Goal: Use online tool/utility: Utilize a website feature to perform a specific function

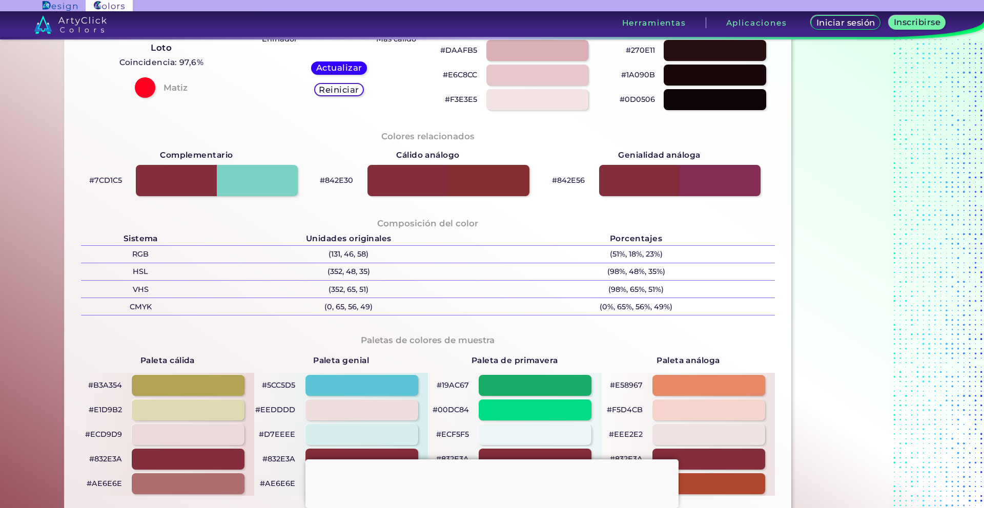
scroll to position [240, 0]
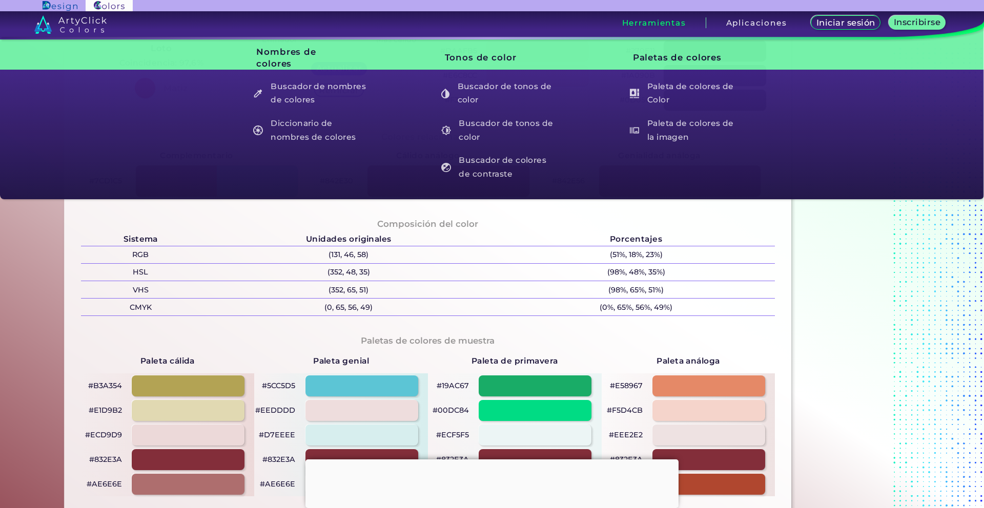
click at [657, 25] on font "Herramientas" at bounding box center [654, 23] width 64 height 10
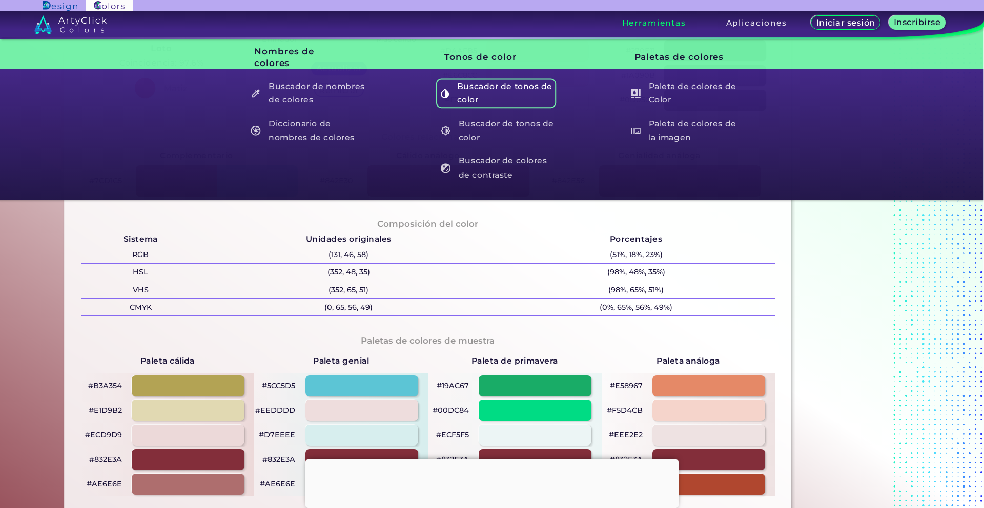
click at [524, 92] on font "Buscador de tonos de color" at bounding box center [506, 93] width 98 height 27
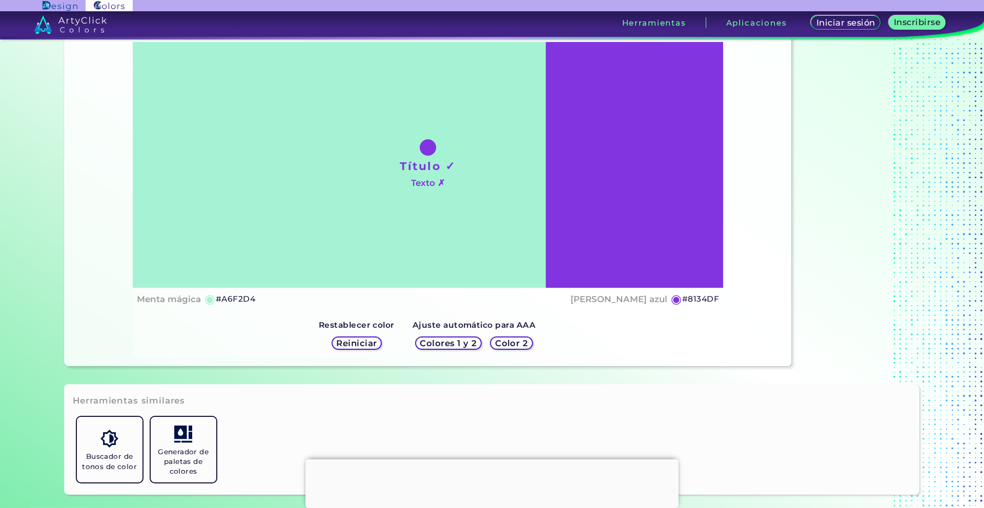
scroll to position [115, 0]
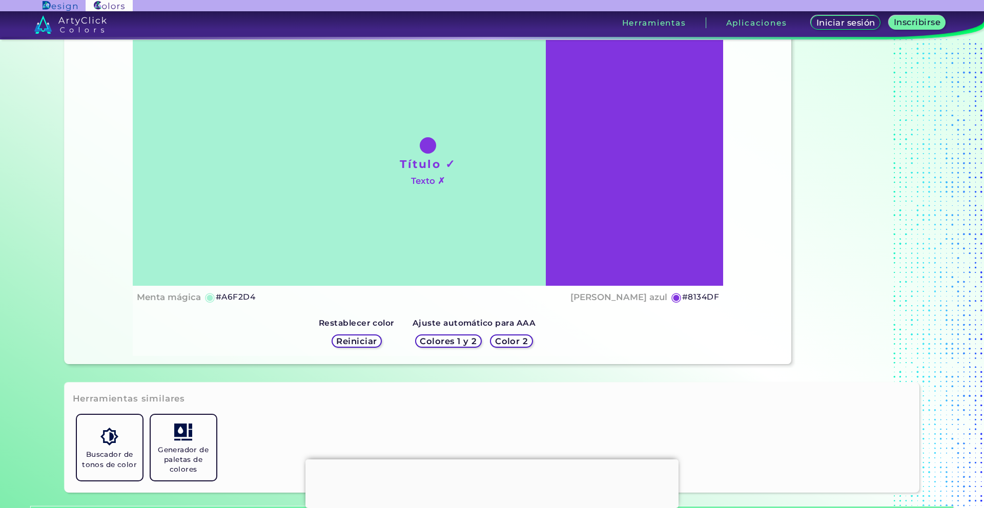
click at [461, 339] on font "Colores 1 y 2" at bounding box center [448, 341] width 51 height 9
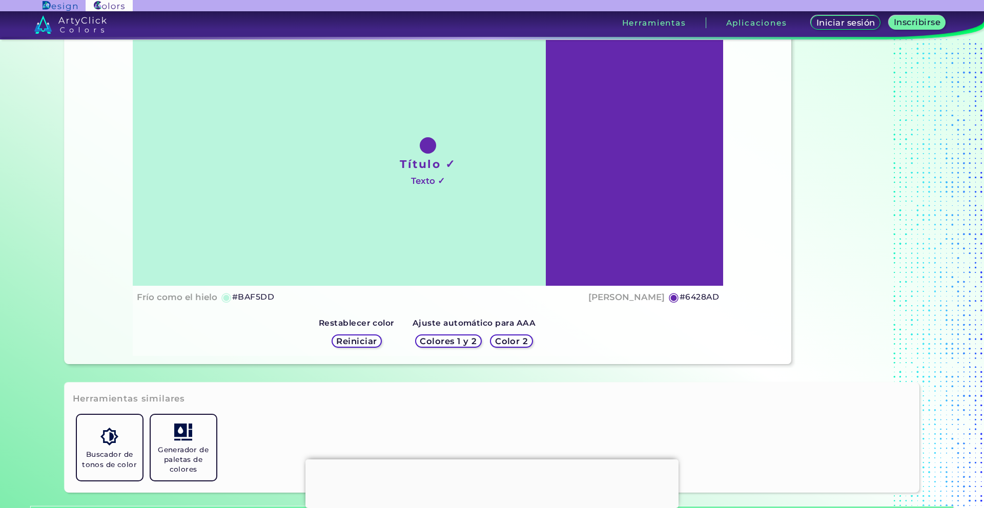
click at [511, 339] on font "Color 2" at bounding box center [512, 341] width 30 height 9
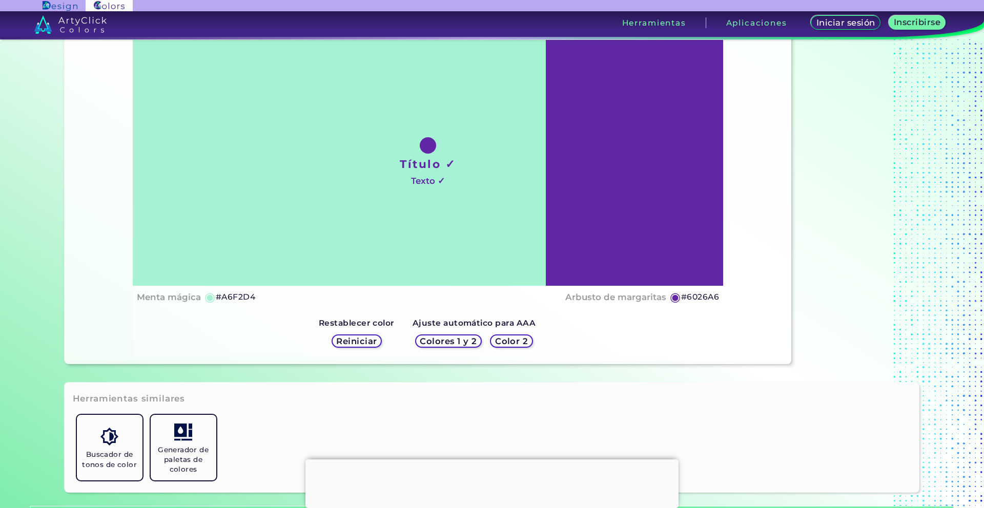
click at [362, 342] on font "Reiniciar" at bounding box center [356, 341] width 37 height 9
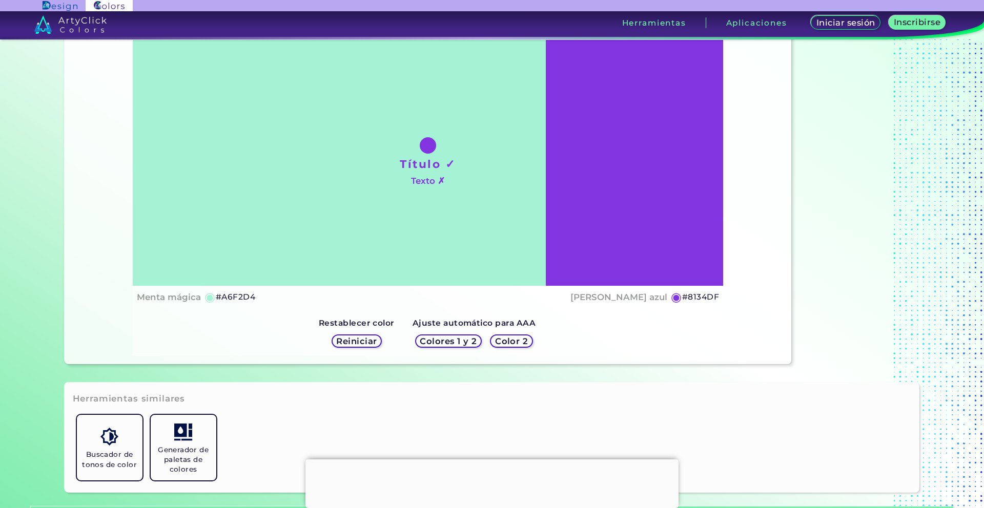
click at [364, 340] on font "Reiniciar" at bounding box center [356, 341] width 37 height 9
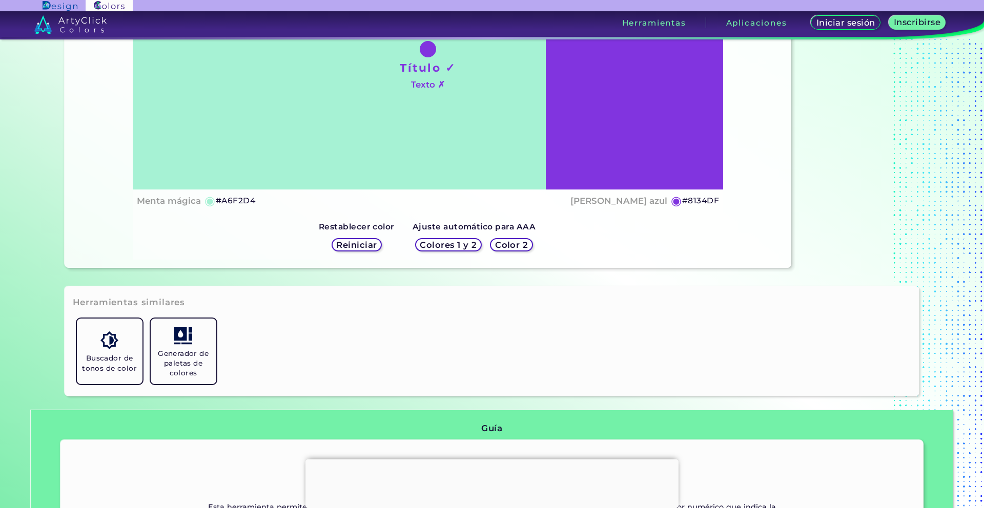
scroll to position [99, 0]
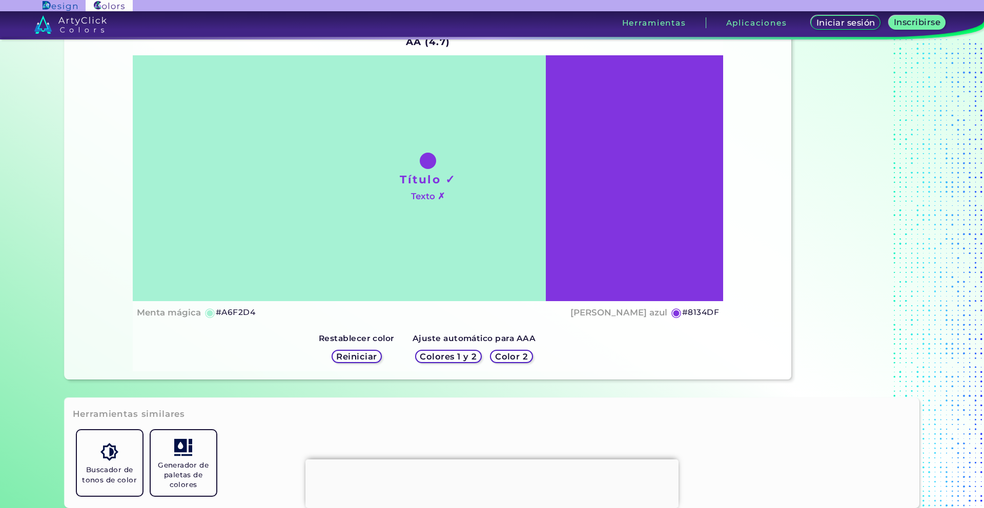
click at [358, 354] on font "Reiniciar" at bounding box center [356, 356] width 37 height 9
click at [357, 354] on font "Reiniciar" at bounding box center [356, 356] width 37 height 9
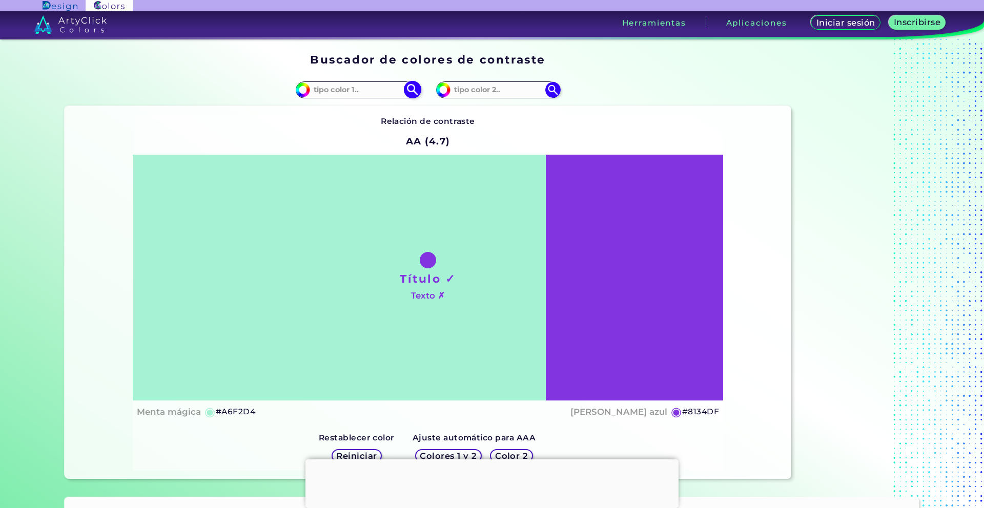
click at [299, 91] on input "#a6f2d4" at bounding box center [301, 88] width 13 height 13
type input "#a6f2ed"
type input "#A6F2ED"
type input "#a6f2f1"
type input "#A6F2F1"
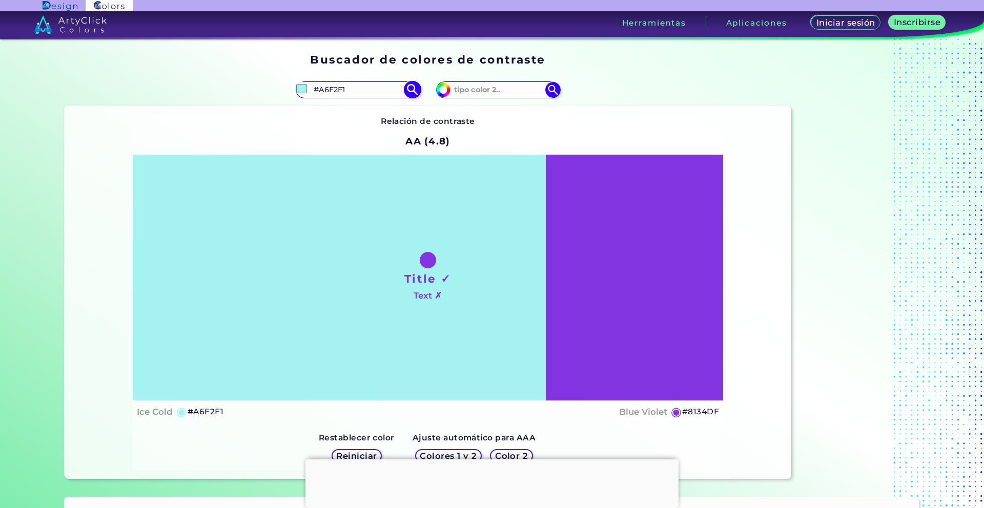
type input "#a6f1f2"
type input "#A6F1F2"
type input "#a6edf2"
type input "#A6EDF2"
type input "#a6e9f2"
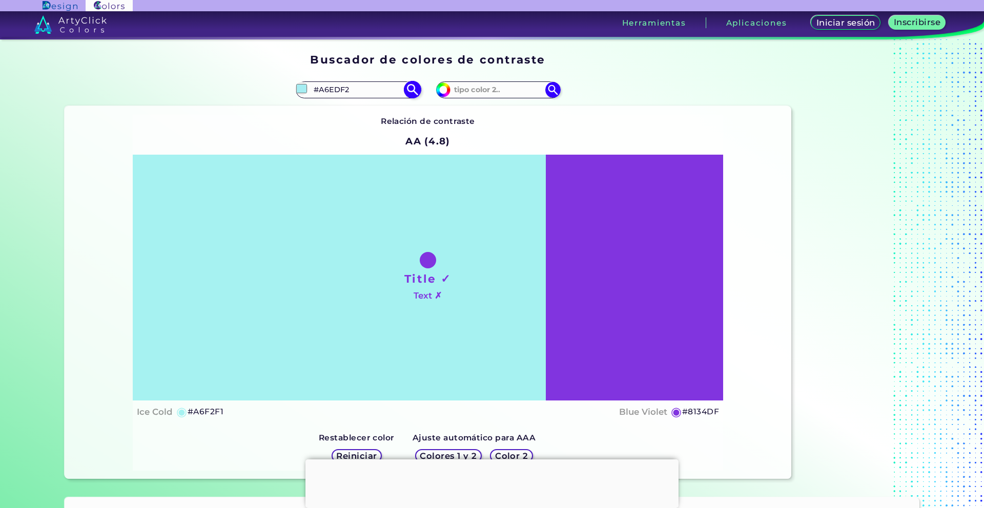
type input "#A6E9F2"
type input "#a6e6f2"
type input "#A6E6F2"
type input "#a6e3f2"
type input "#A6E3F2"
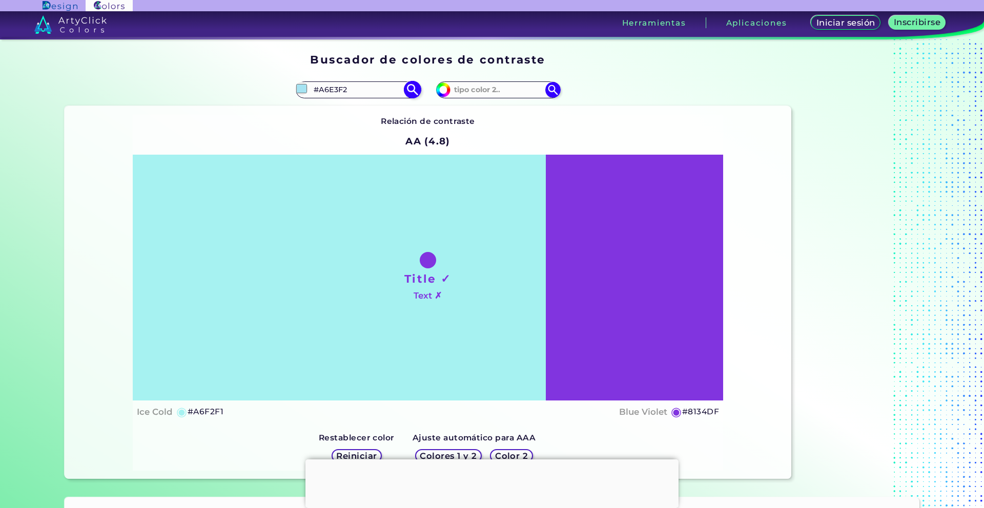
type input "#a6dff2"
type input "#A6DFF2"
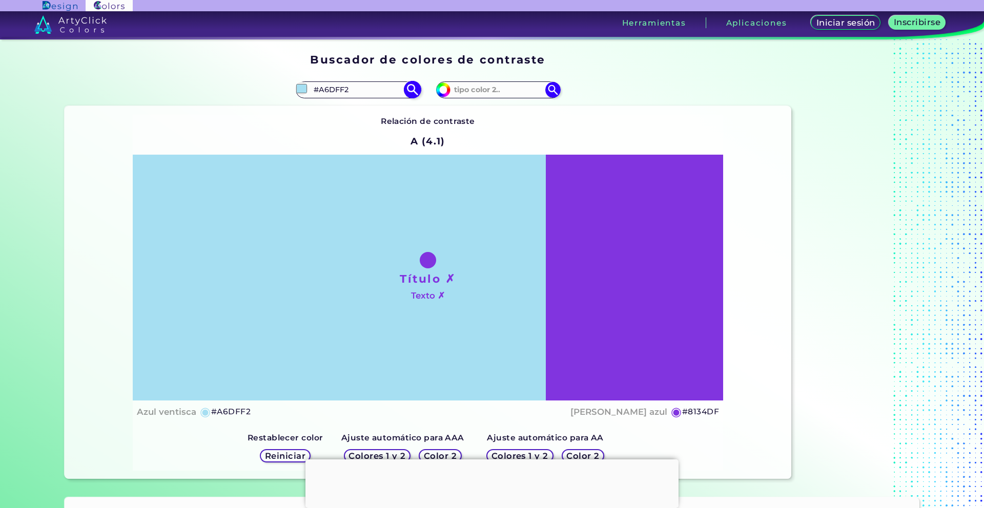
type input "#a6dbf2"
type input "#A6DBF2"
type input "#a6d9f2"
type input "#A6D9F2"
type input "#a6d5f2"
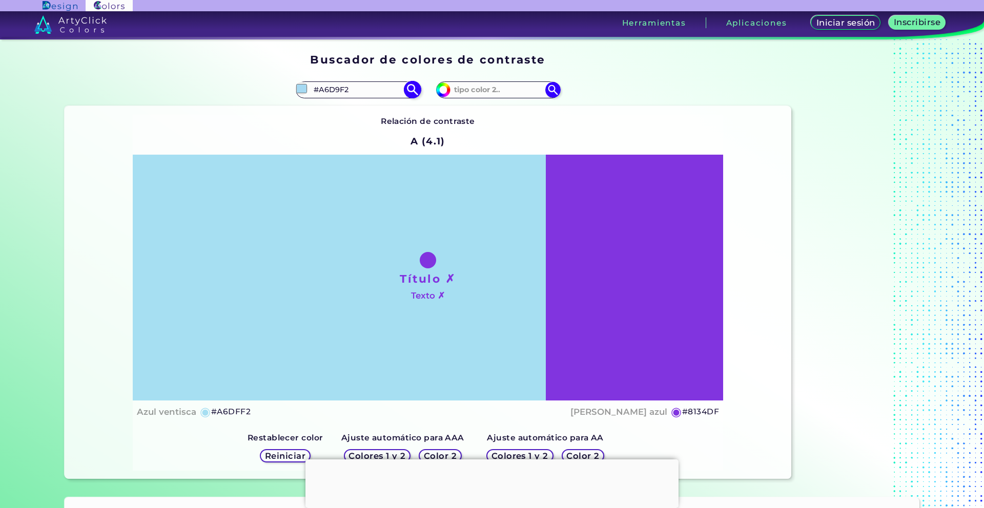
type input "#A6D5F2"
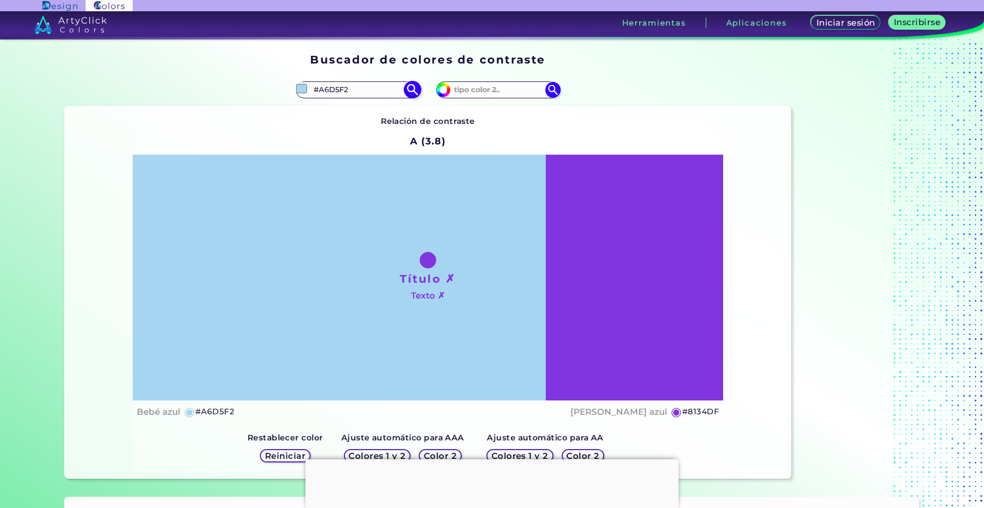
type input "#a6d1f2"
type input "#A6D1F2"
type input "#a6cdf2"
type input "#A6CDF2"
type input "#a6cbf2"
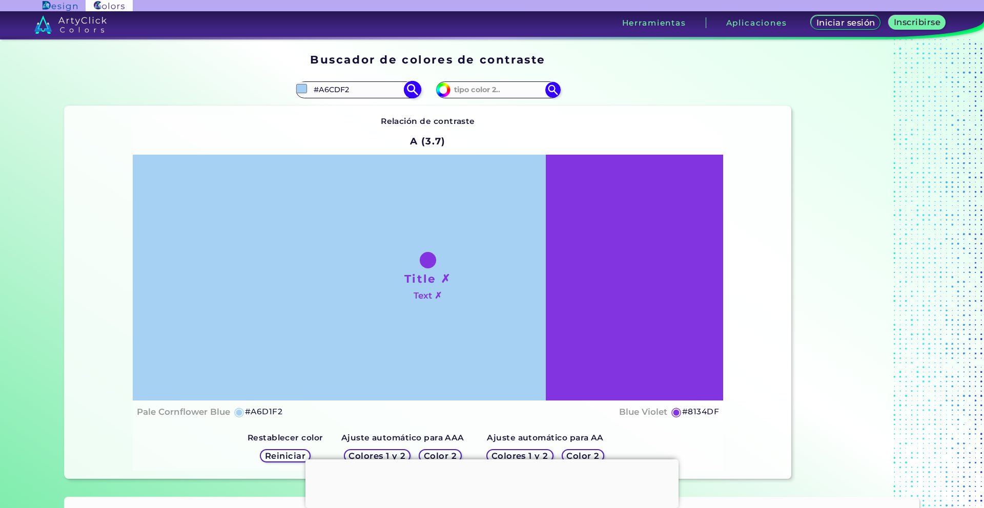
type input "#A6CBF2"
type input "#a6c7f2"
type input "#A6C7F2"
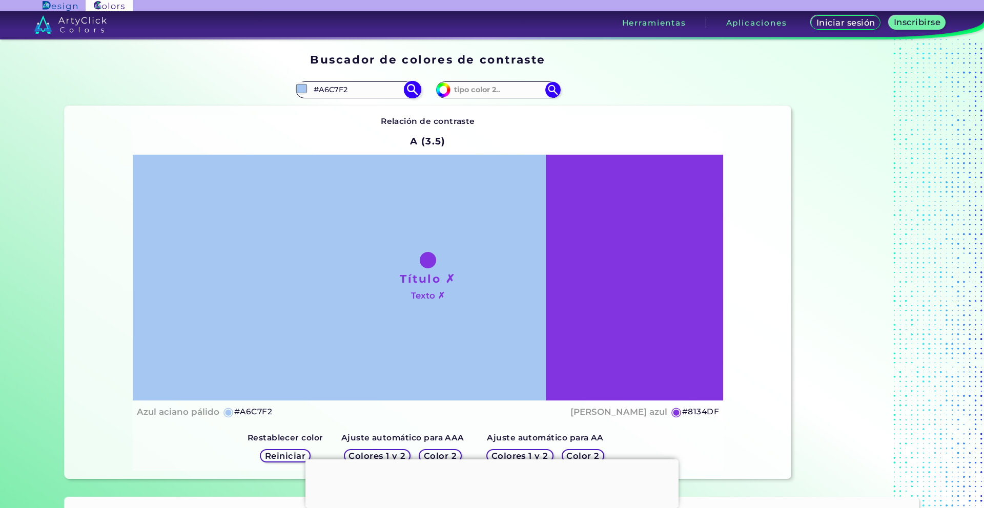
type input "#a6c3f2"
type input "#A6C3F2"
type input "#a6a8f2"
type input "#A6A8F2"
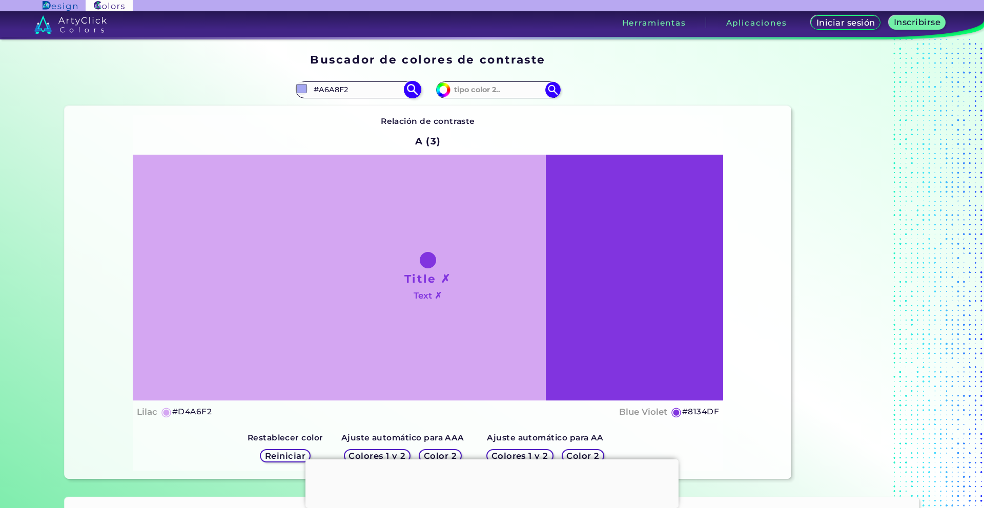
type input "#d4a6f2"
type input "#D4A6F2"
type input "#f2a6c7"
type input "#F2A6C7"
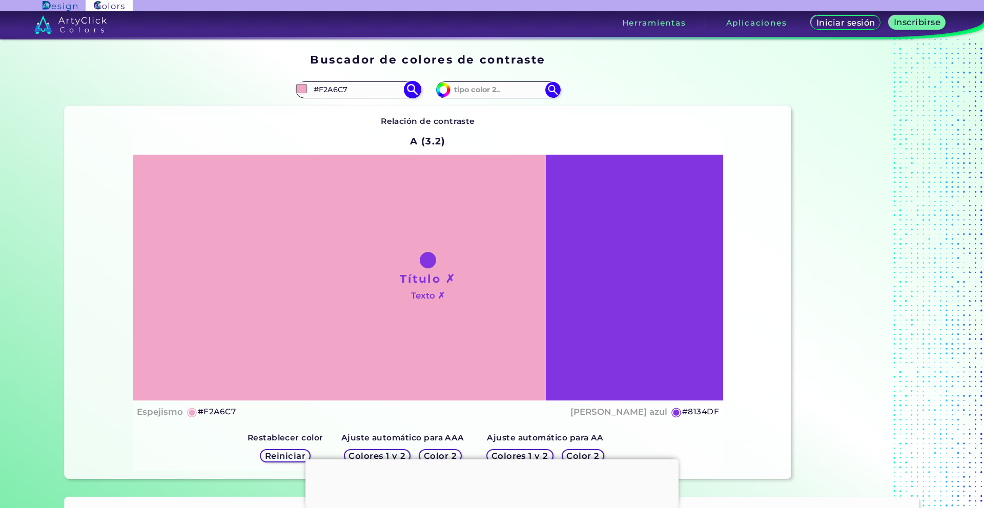
type input "#f2a6c4"
type input "#F2A6C4"
type input "#f2a6c1"
type input "#F2A6C1"
type input "#f2a6ad"
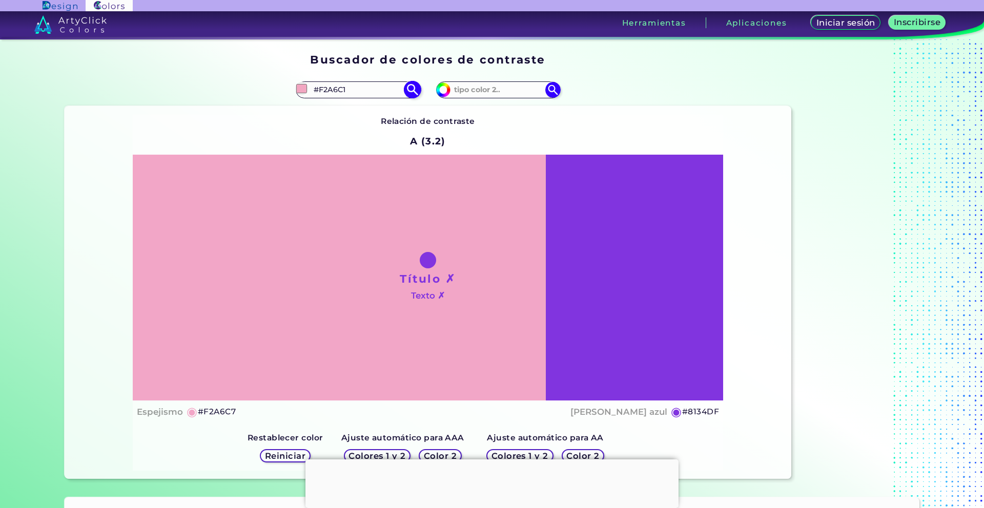
type input "#F2A6AD"
type input "#f2a6a6"
type input "#F2A6A6"
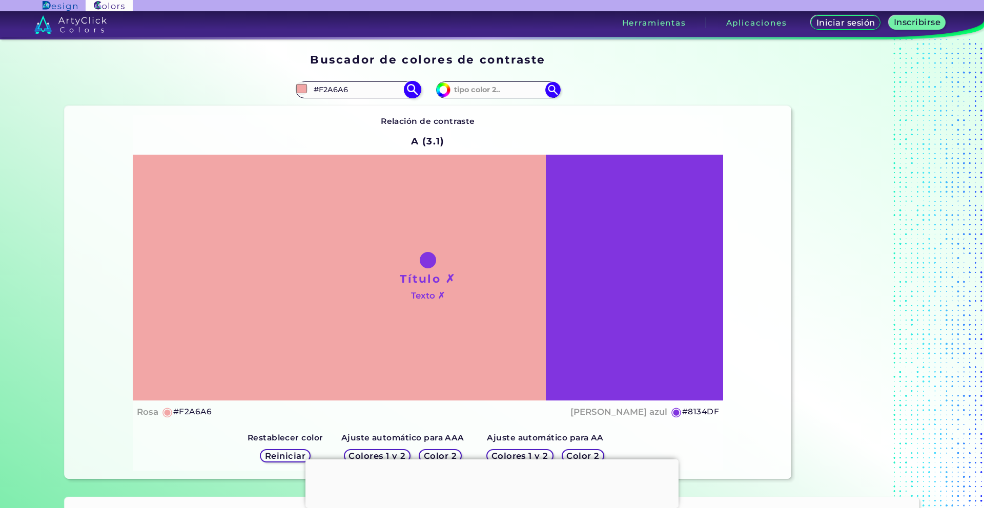
type input "#f2a6aa"
type input "#F2A6AA"
type input "#f2a6ad"
type input "#F2A6AD"
type input "#f2a6b1"
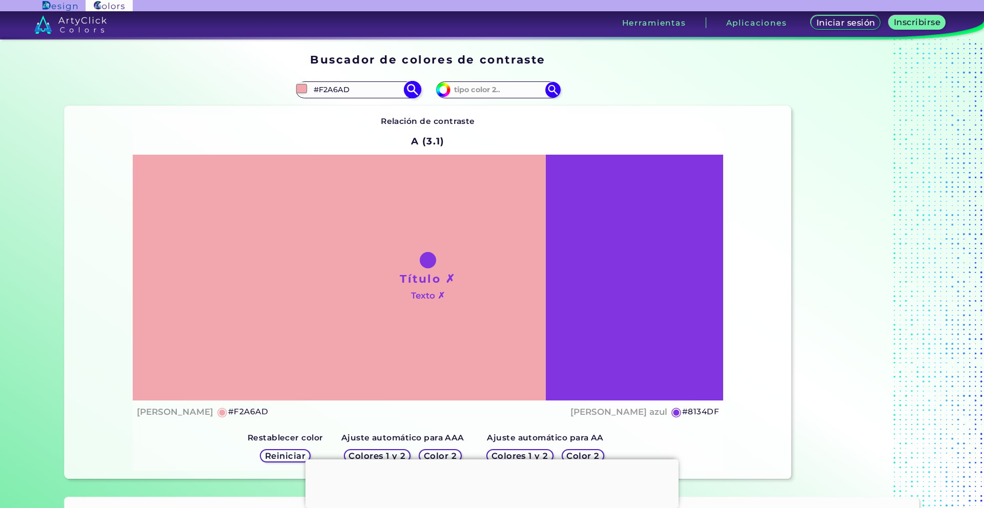
type input "#F2A6B1"
type input "#f2a6b5"
type input "#F2A6B5"
type input "#f2a6b9"
type input "#F2A6B9"
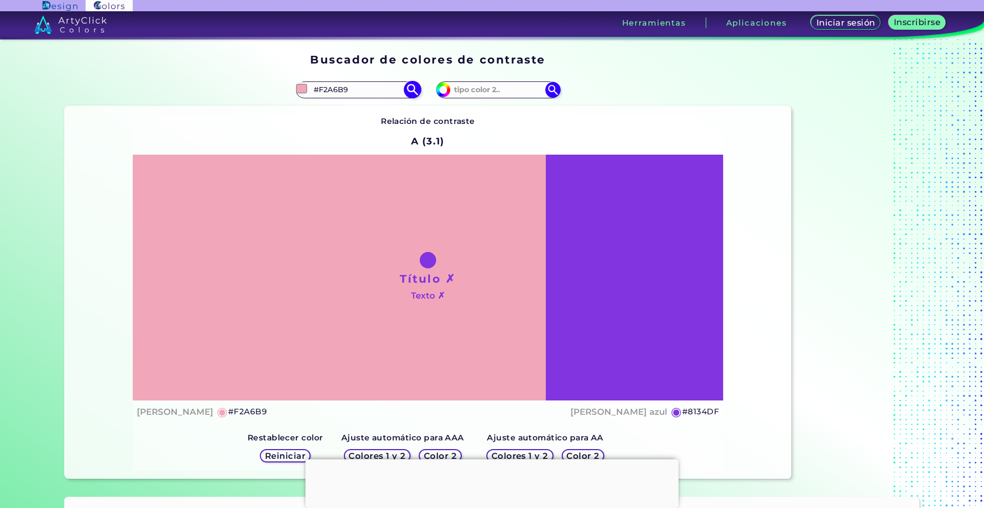
type input "#f2a6bd"
type input "#F2A6BD"
type input "#f2a6c1"
type input "#F2A6C1"
type input "#f2a6c4"
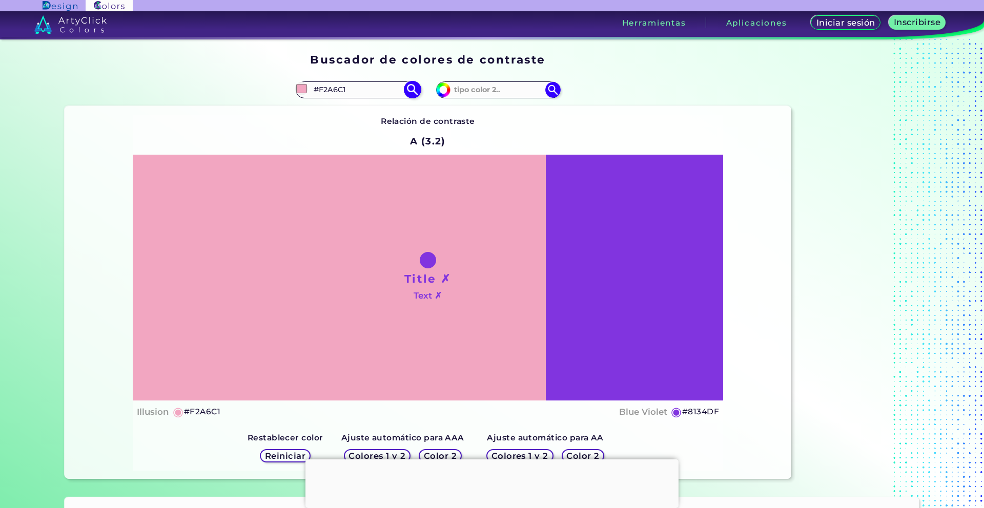
type input "#F2A6C4"
type input "#f2a6c7"
type input "#F2A6C7"
type input "#f2a6cb"
type input "#F2A6CB"
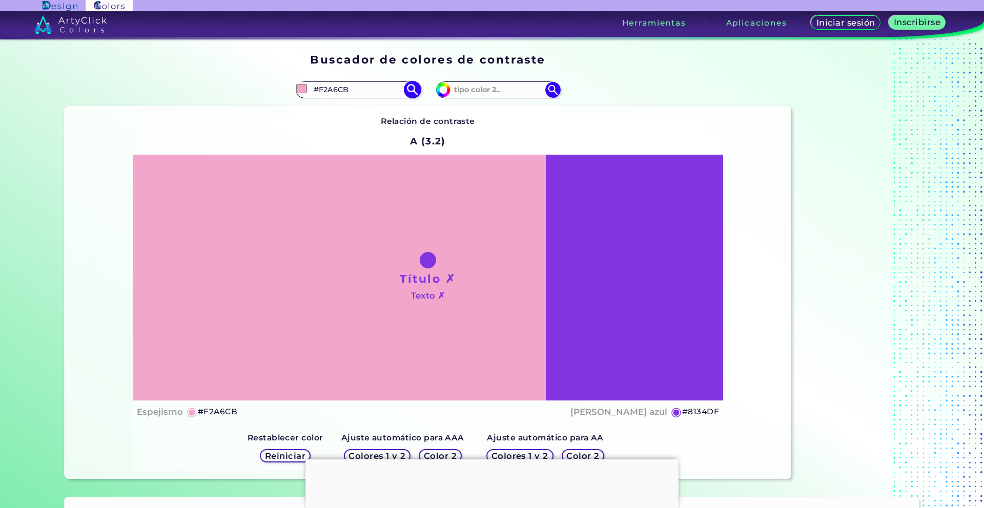
type input "#f2a6c7"
type input "#F2A6C7"
type input "#f2a6c4"
type input "#F2A6C4"
type input "#f2a6c1"
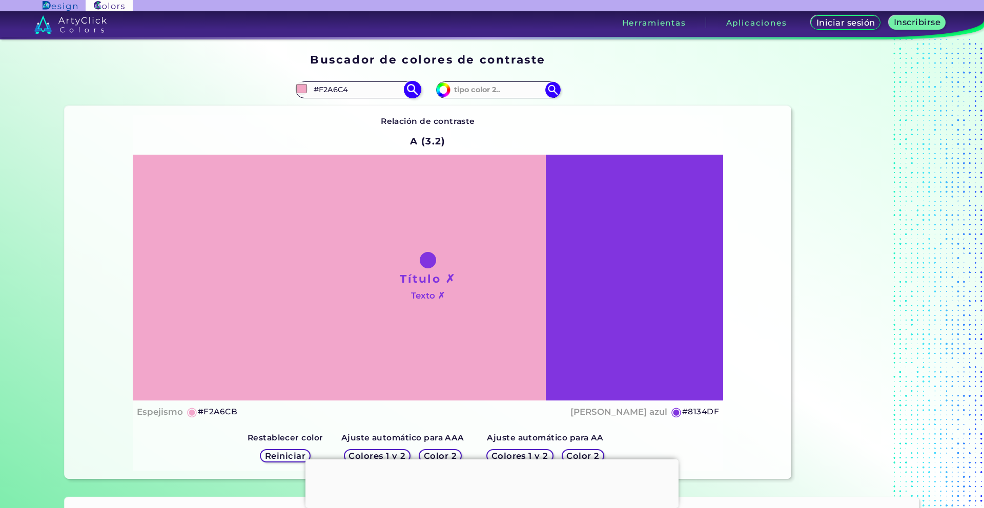
type input "#F2A6C1"
type input "#f2a6bd"
type input "#F2A6BD"
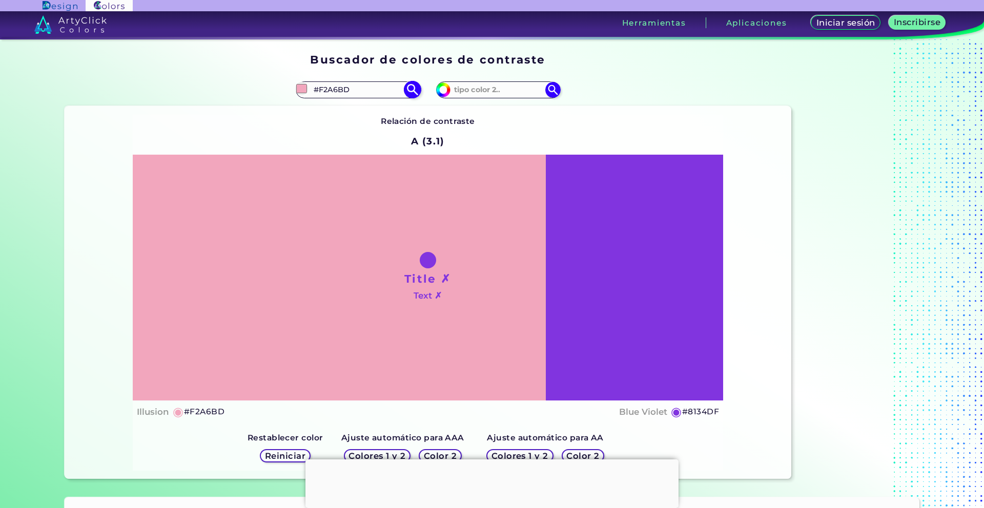
type input "#f2a6b9"
type input "#F2A6B9"
type input "#f2a6b5"
type input "#F2A6B5"
type input "#f2a6b1"
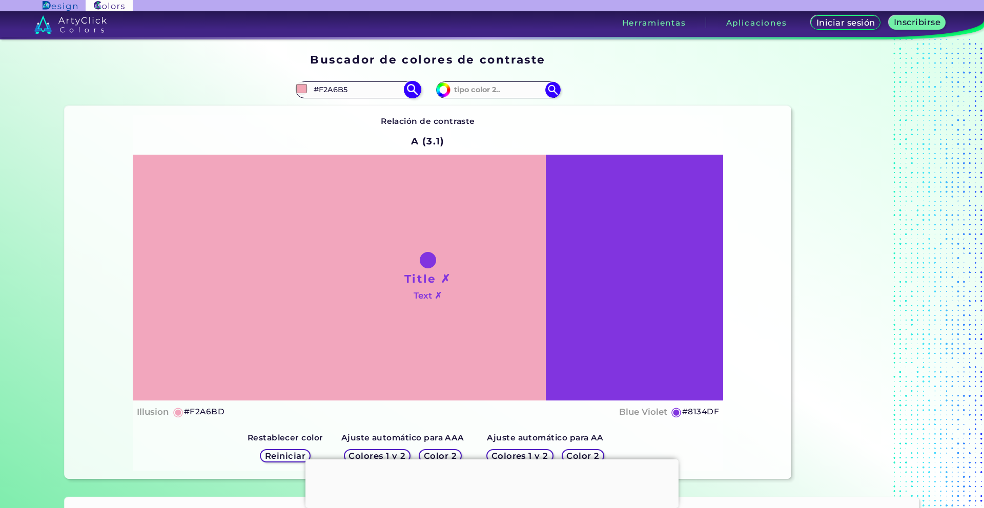
type input "#F2A6B1"
type input "#f2a6ad"
type input "#F2A6AD"
type input "#f2a6aa"
type input "#F2A6AA"
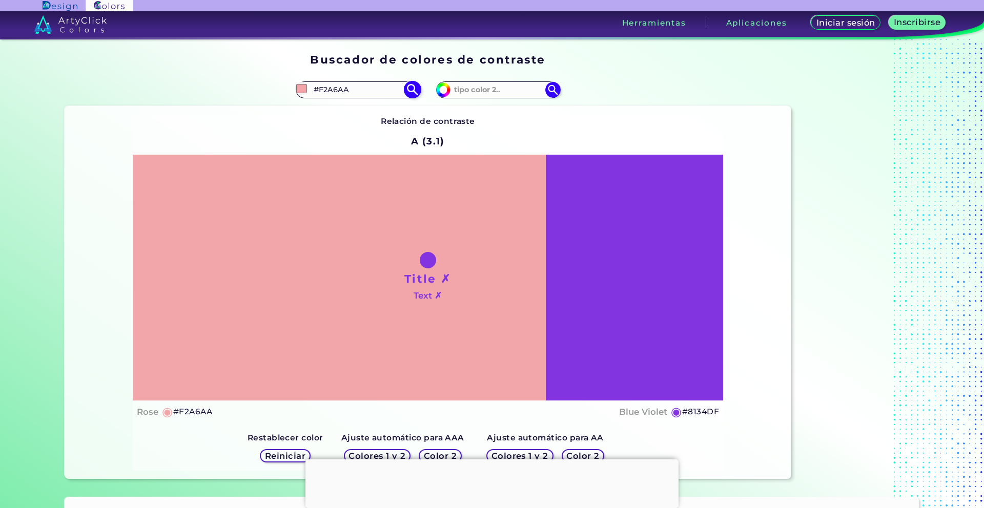
type input "#f2a6a6"
type input "#F2A6A6"
type input "#f4aeae"
type input "#F4AEAE"
type input "#f5adad"
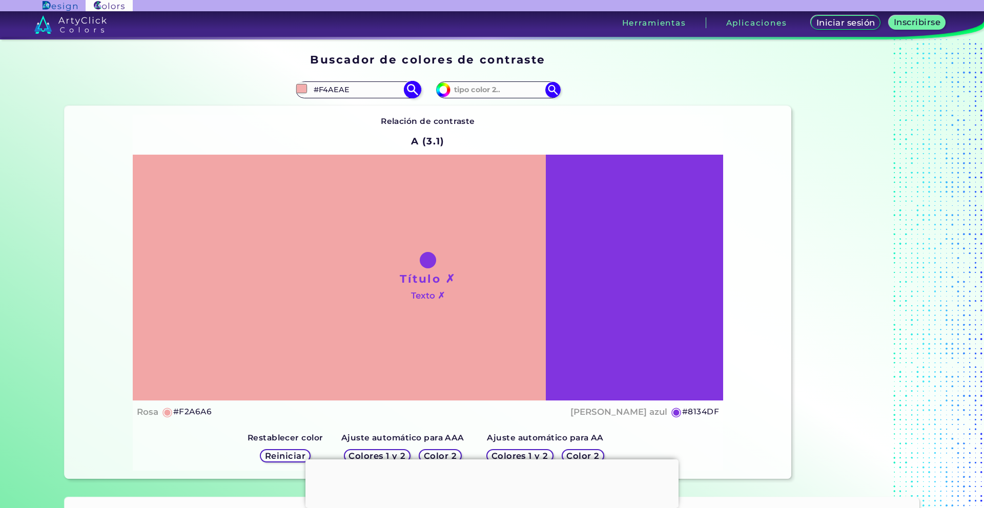
type input "#F5ADAD"
type input "#f5a3a3"
type input "#F5A3A3"
type input "#fd9191"
type input "#FD9191"
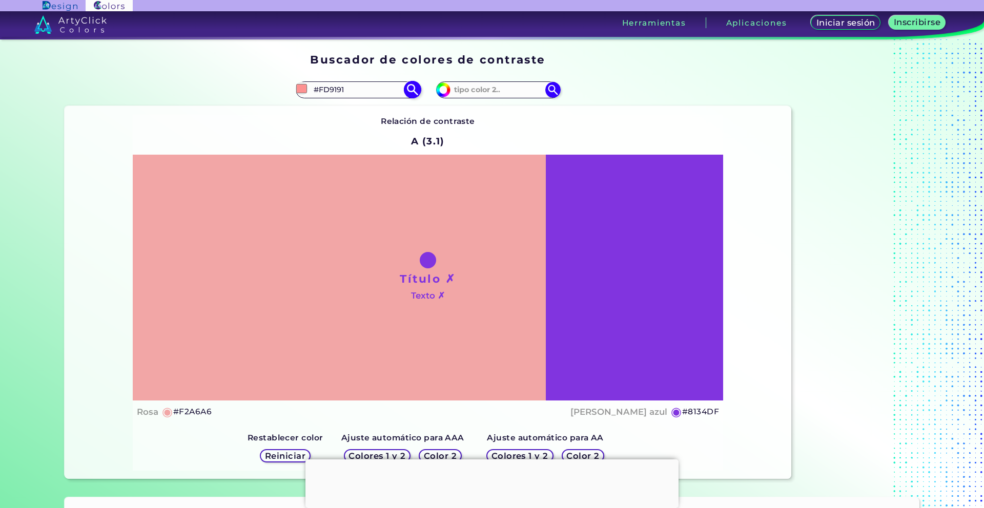
type input "#ff8585"
type input "#FF8585"
type input "#ff7a7a"
type input "#FF7A7A"
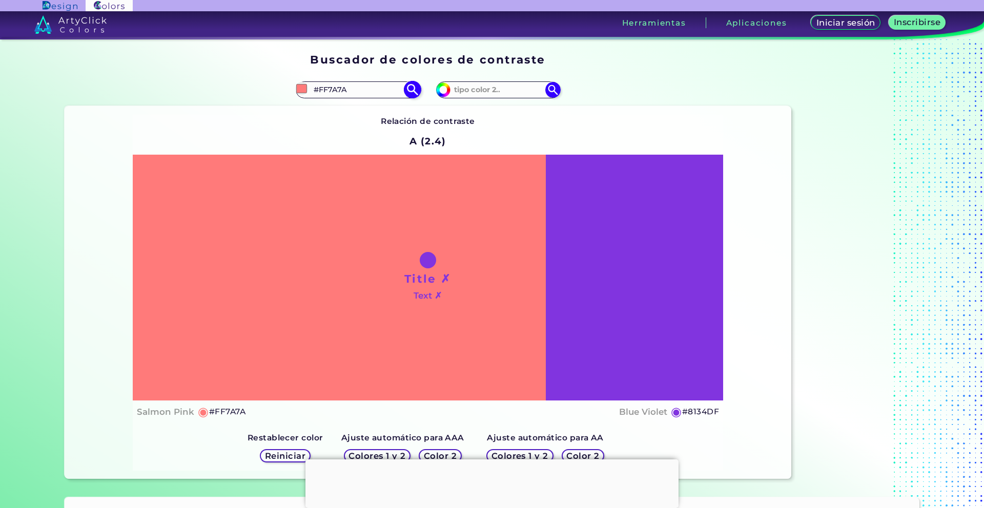
type input "#ff7575"
type input "#FF7575"
type input "#fd6d6d"
type input "#FD6D6D"
type input "#fb6565"
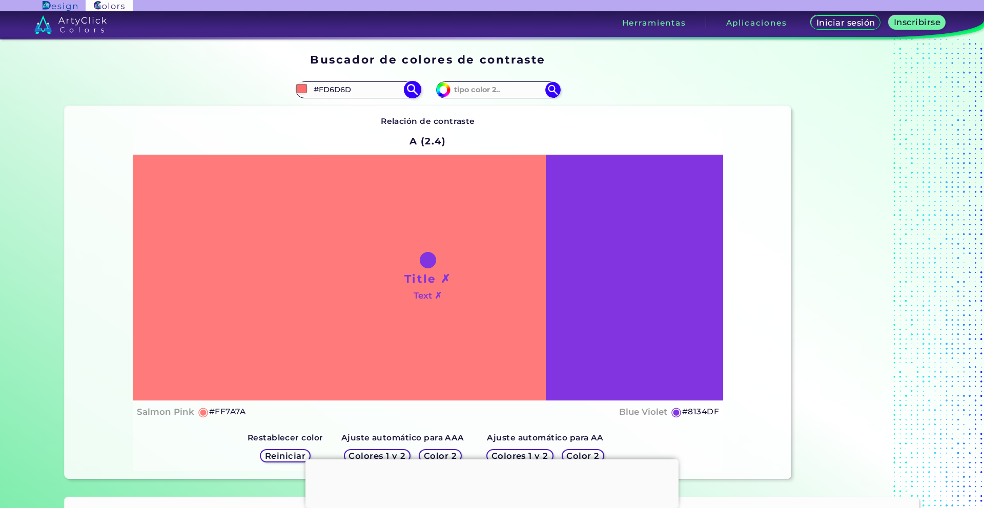
type input "#FB6565"
type input "#f96262"
type input "#F96262"
type input "#f24a4a"
type input "#F24A4A"
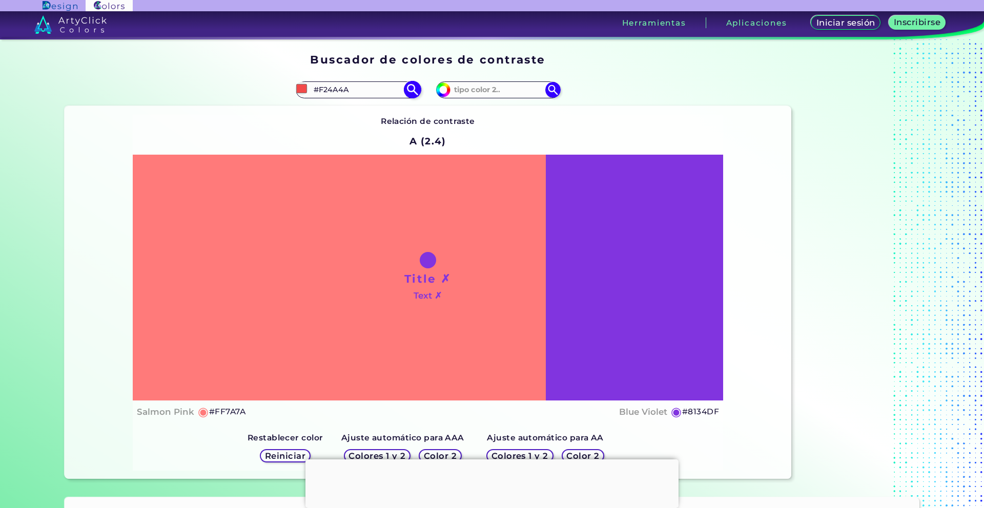
type input "#e82c2c"
type input "#E82C2C"
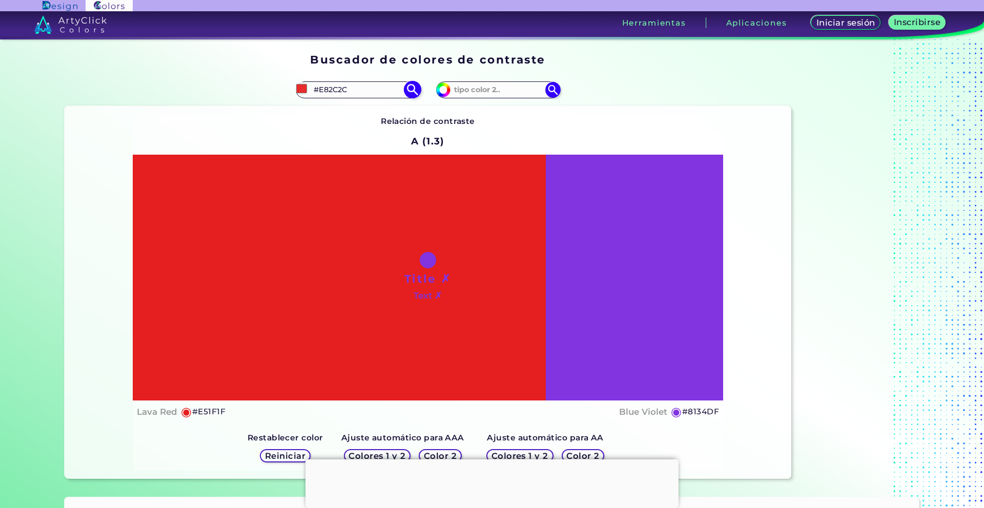
type input "#e51f1f"
type input "#E51F1F"
type input "#e31c1c"
type input "#E31C1C"
type input "#e41b1b"
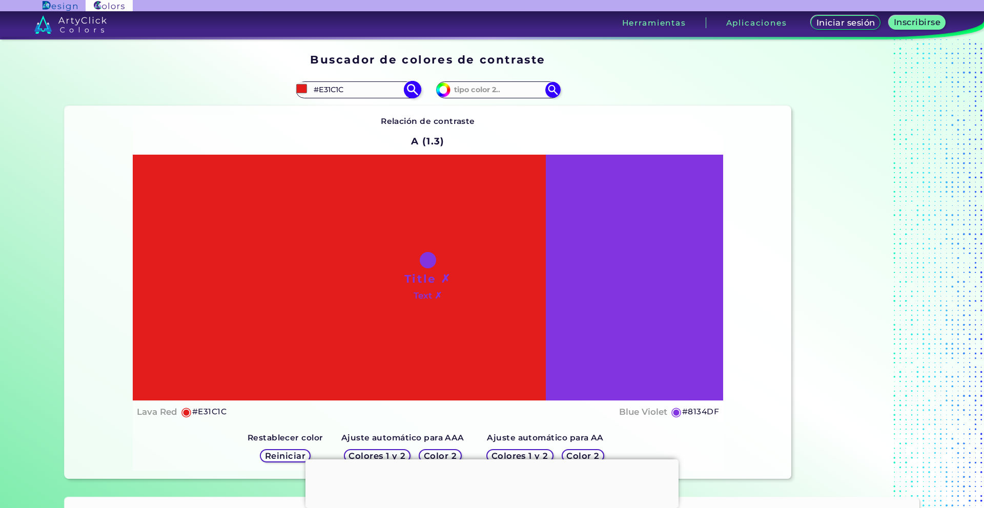
type input "#E41B1B"
type input "#e01a1a"
type input "#E01A1A"
type input "#e11919"
type input "#E11919"
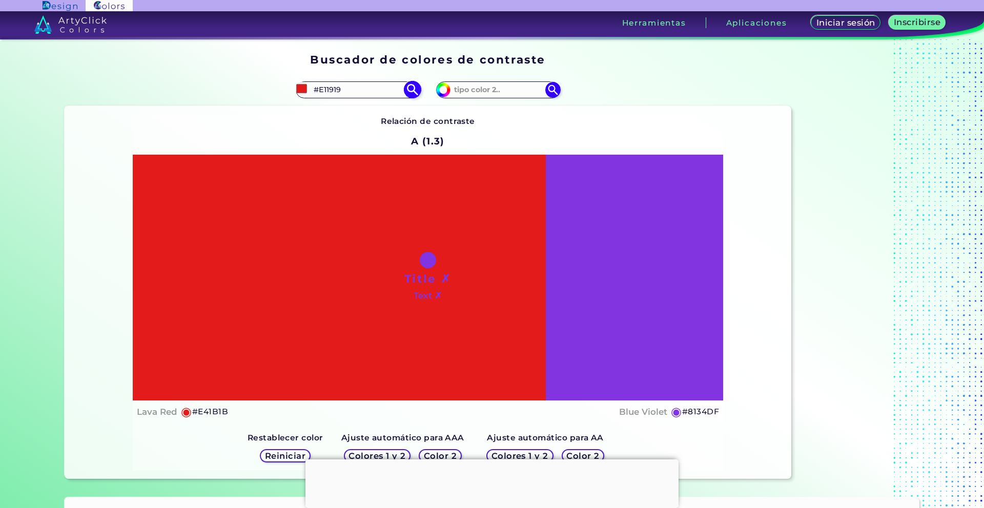
type input "#e21818"
type input "#E21818"
type input "#df1616"
type input "#DF1616"
type input "#e01515"
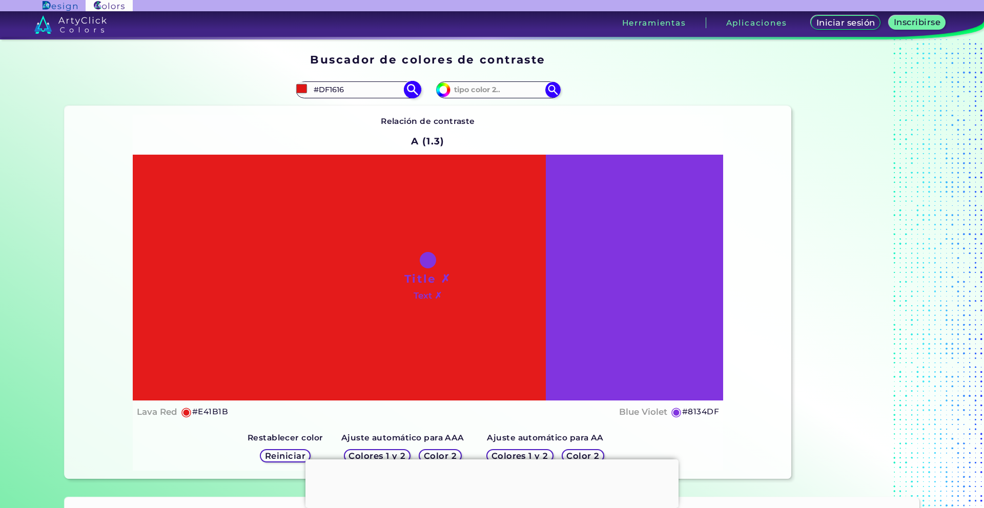
type input "#E01515"
type input "#e11414"
type input "#E11414"
type input "#db1414"
type input "#DB1414"
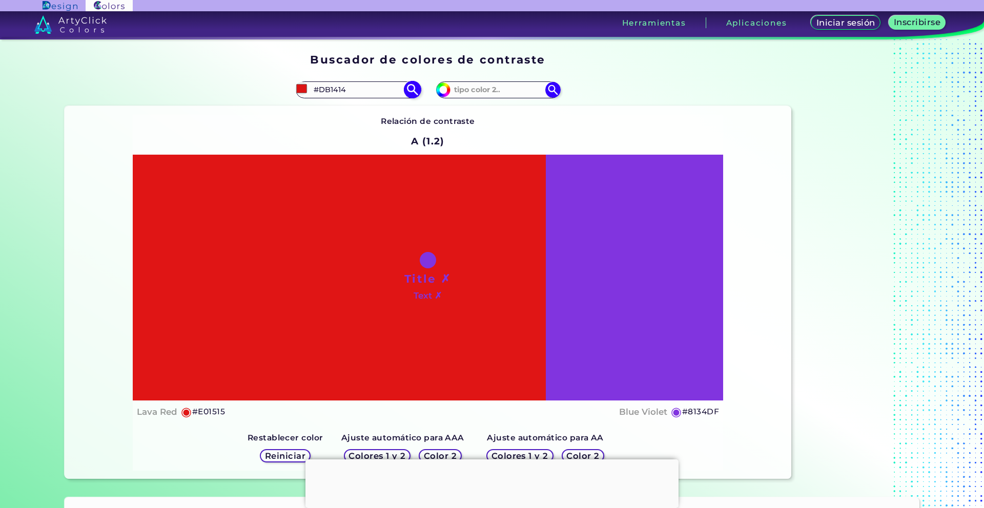
type input "#dd1313"
type input "#DD1313"
type input "#d91212"
type input "#D91212"
type input "#d41111"
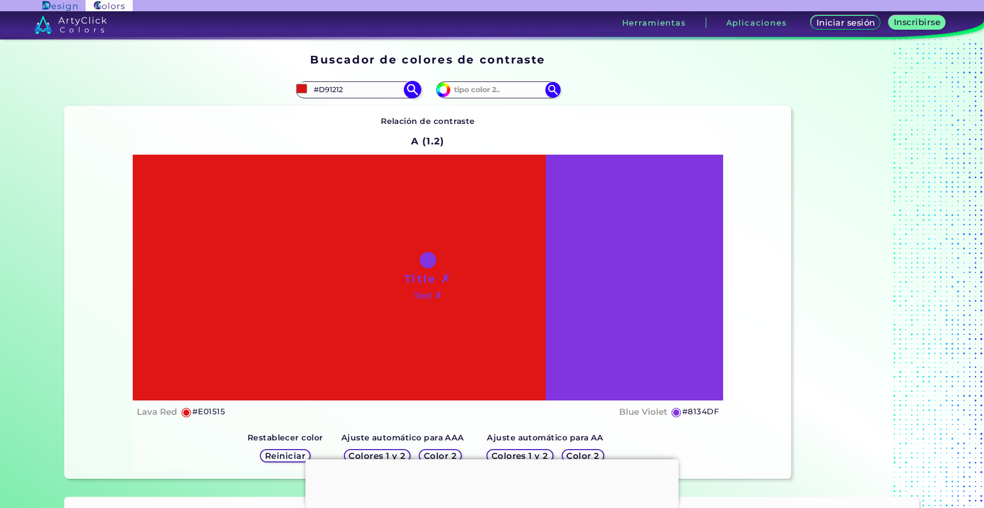
type input "#D41111"
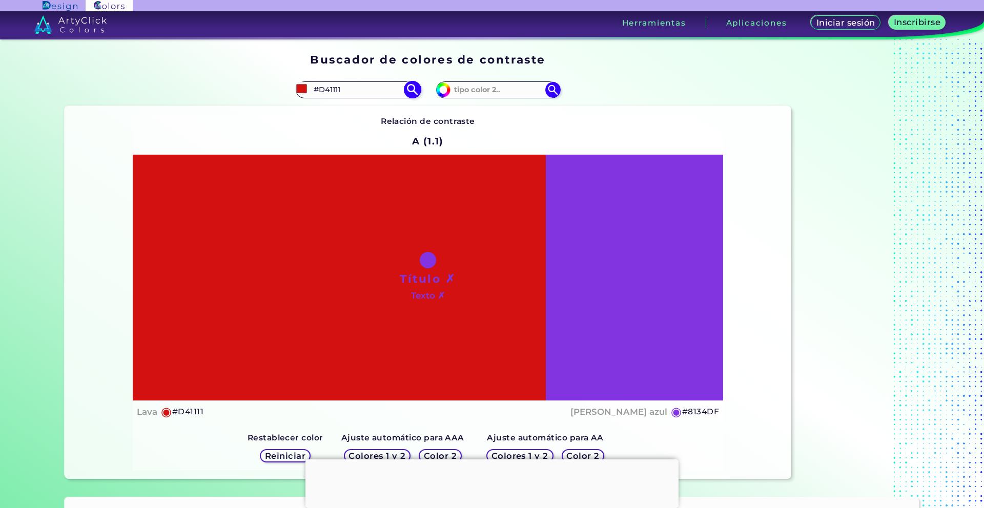
type input "#d51010"
type input "#D51010"
type input "#d20f0f"
type input "#D20F0F"
type input "#cd0e0e"
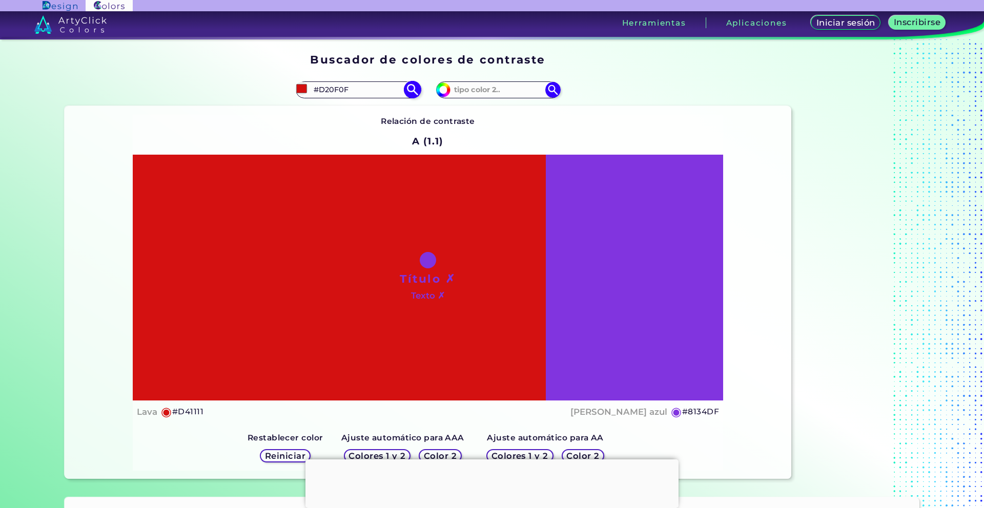
type input "#CD0E0E"
type input "#ce0d0d"
type input "#CE0D0D"
type input "#cb0b0b"
type input "#CB0B0B"
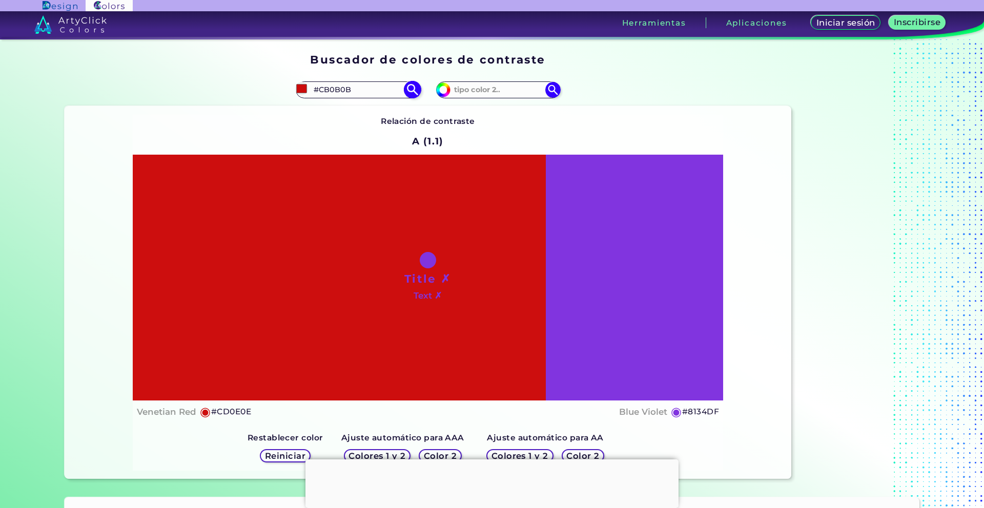
type input "#d00b0b"
type input "#D00B0B"
type input "#[DATE]"
type input "#cf0707"
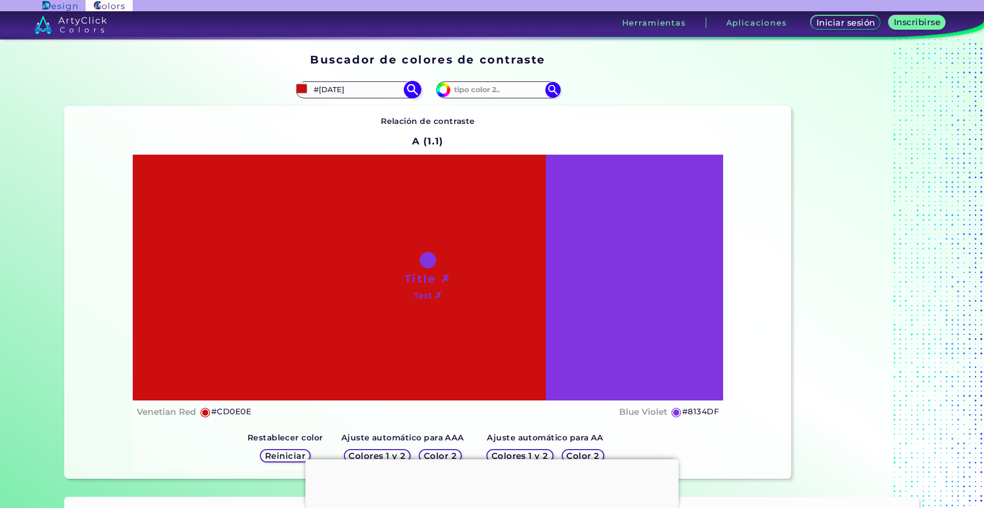
type input "#CF0707"
type input "#[DATE]"
type input "#d00b0b"
type input "#D00B0B"
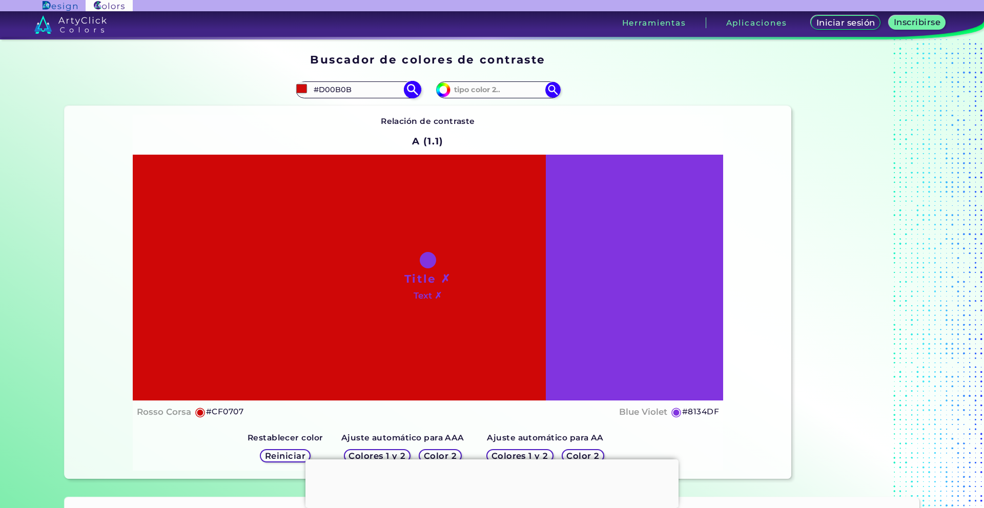
type input "#cd0a0a"
type input "#CD0A0A"
type input "#ca0c0c"
type input "#CA0C0C"
type input "#c90d0d"
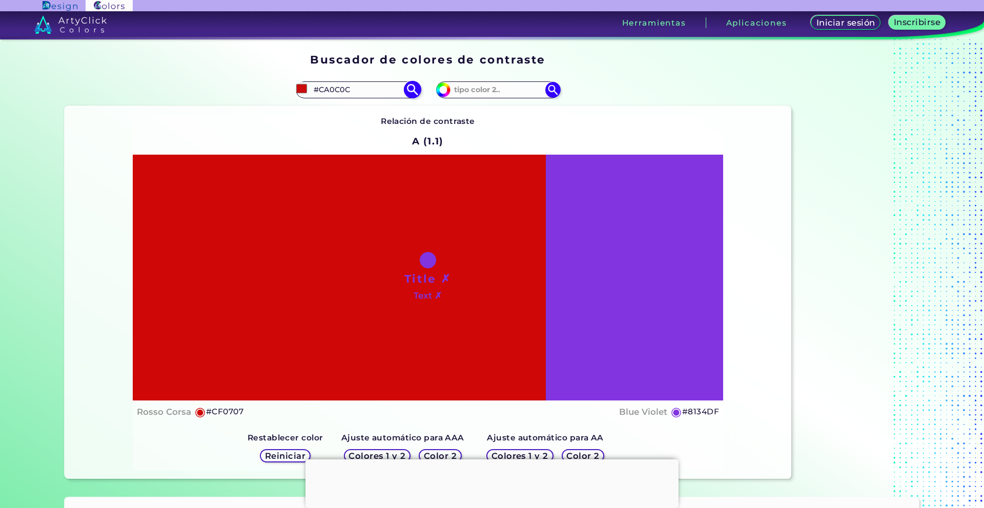
type input "#C90D0D"
type input "#c80e0e"
type input "#C80E0E"
type input "#c70f0f"
type input "#C70F0F"
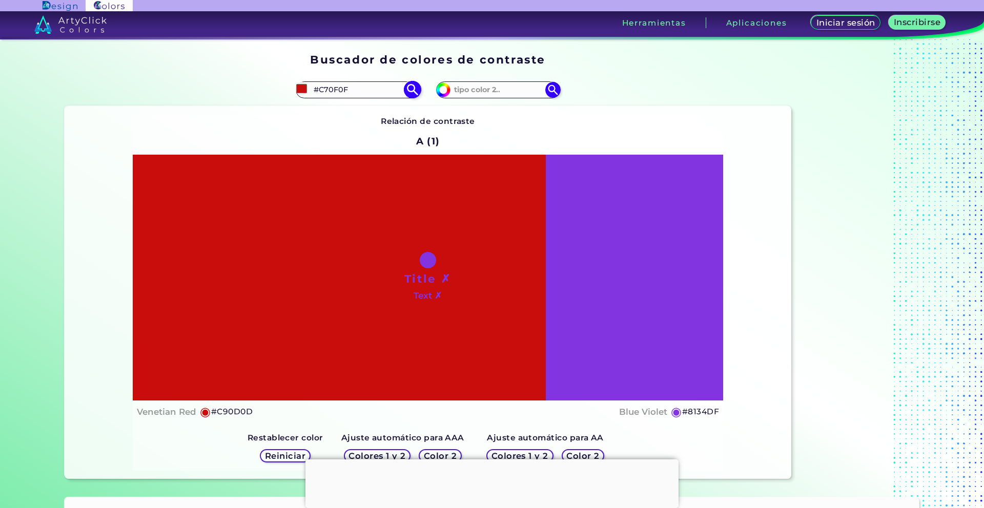
type input "#c61010"
type input "#C61010"
type input "#c41212"
type input "#C41212"
type input "#c31313"
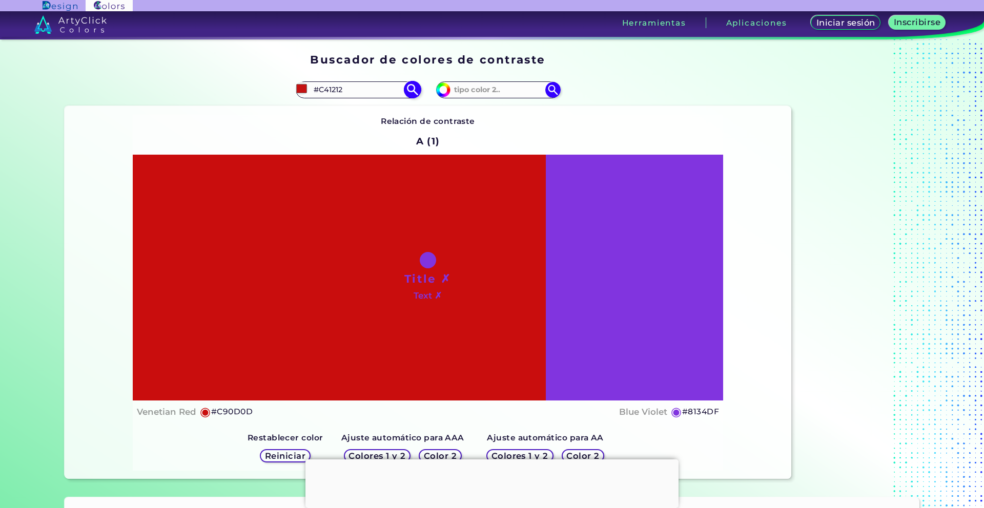
type input "#C31313"
type input "#c21414"
type input "#C21414"
type input "#c11515"
type input "#C11515"
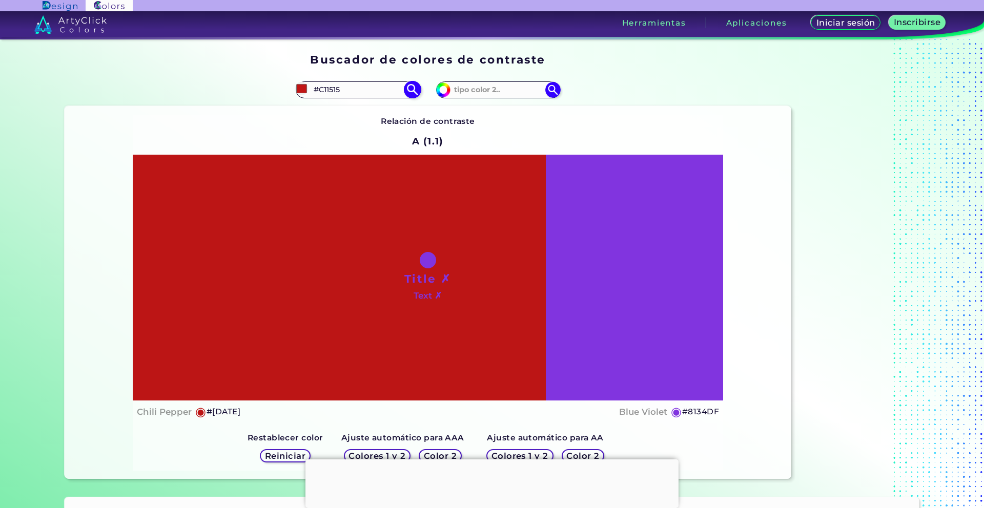
type input "#bc1515"
type input "#[DATE]"
type input "#bb1616"
type input "#BB1616"
type input "#b91818"
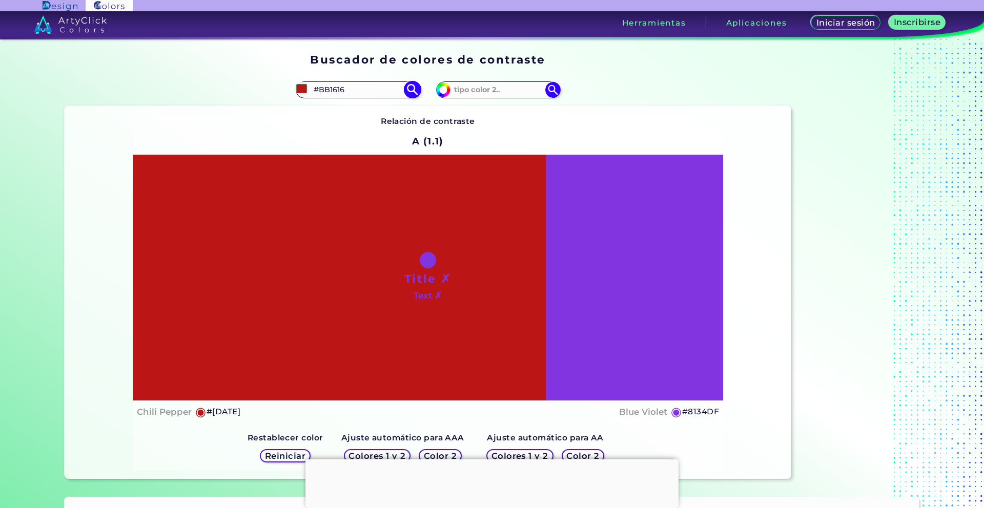
type input "#B91818"
type input "#b81919"
type input "#B81919"
type input "#b21f1f"
type input "#B21F1F"
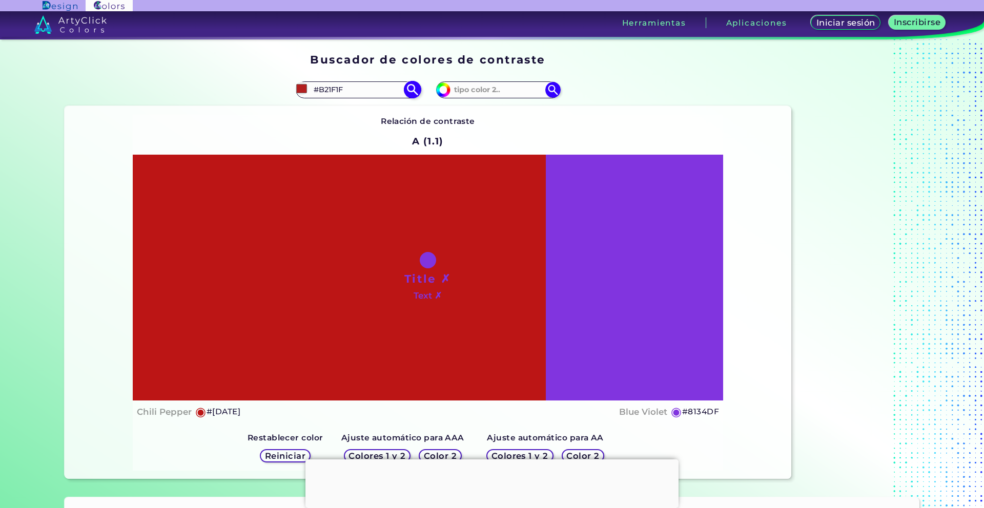
type input "#b12020"
type input "#B12020"
type input "#b22424"
type input "#B22424"
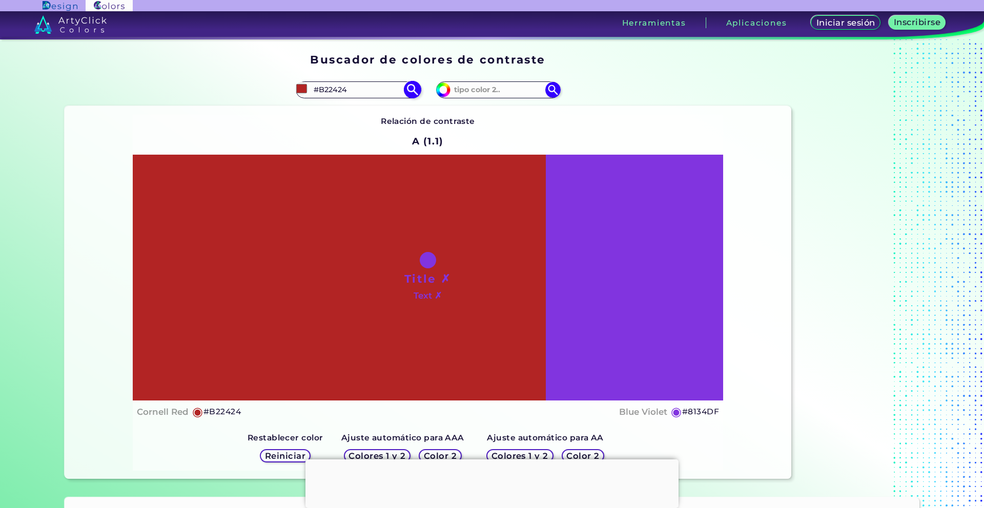
type input "#af2828"
type input "#AF2828"
type input "#ac2a2a"
type input "#AC2A2A"
type input "#ab2b2b"
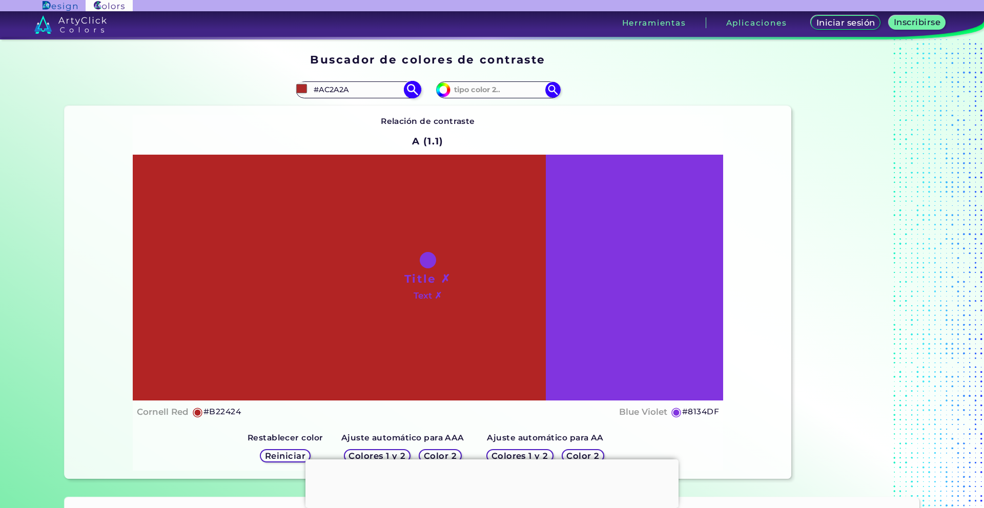
type input "#AB2B2B"
type input "#aa2c2c"
type input "#AA2C2C"
type input "#ae2d2d"
type input "#AE2D2D"
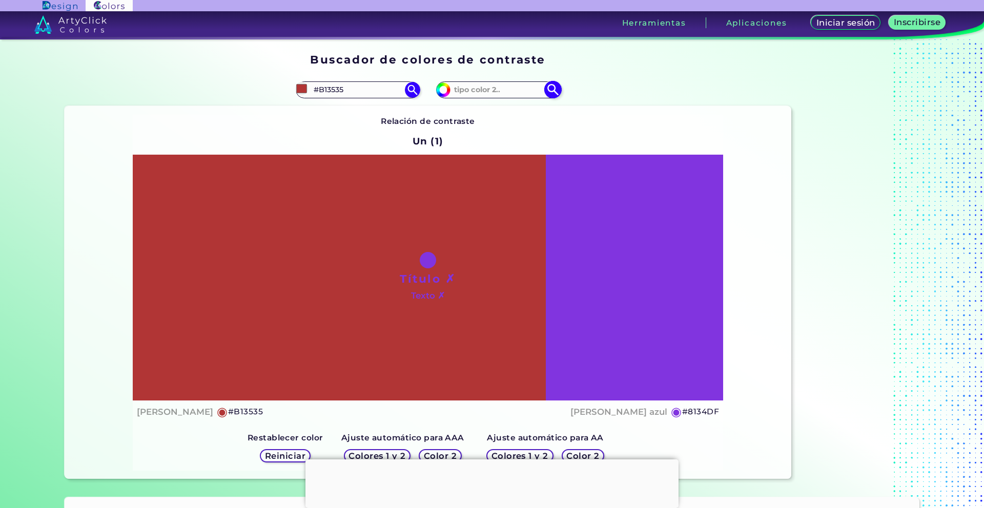
click at [446, 87] on img at bounding box center [443, 89] width 15 height 15
click at [444, 88] on input "#8134df" at bounding box center [442, 88] width 13 height 13
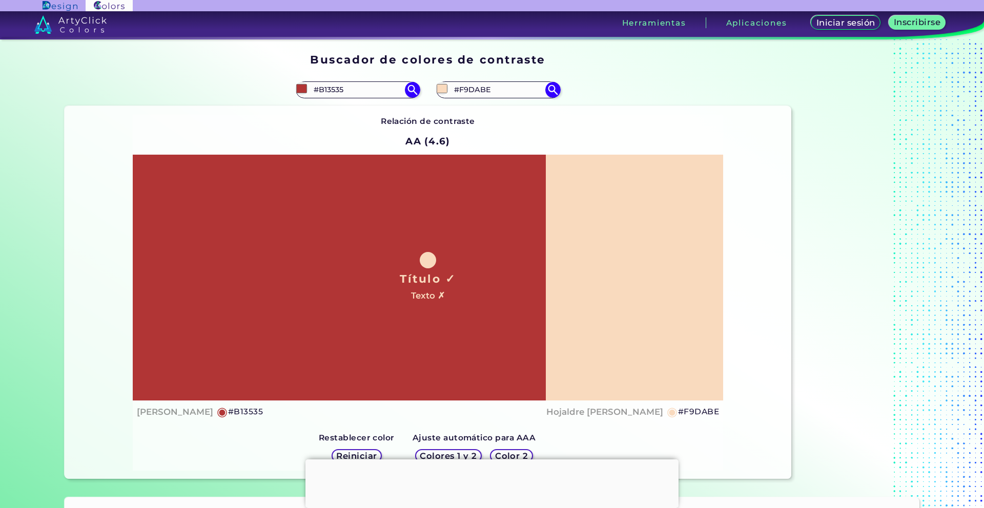
click at [638, 91] on div "#f9dabe #F9DABE" at bounding box center [609, 89] width 363 height 33
drag, startPoint x: 259, startPoint y: 409, endPoint x: 219, endPoint y: 412, distance: 40.1
click at [219, 412] on div "[PERSON_NAME] ◉ #B13535 Hojaldre [PERSON_NAME] ◉ #F9DABE" at bounding box center [428, 412] width 582 height 15
copy font "B13535"
click at [590, 261] on div "Título ✓ Texto ✗" at bounding box center [428, 278] width 590 height 246
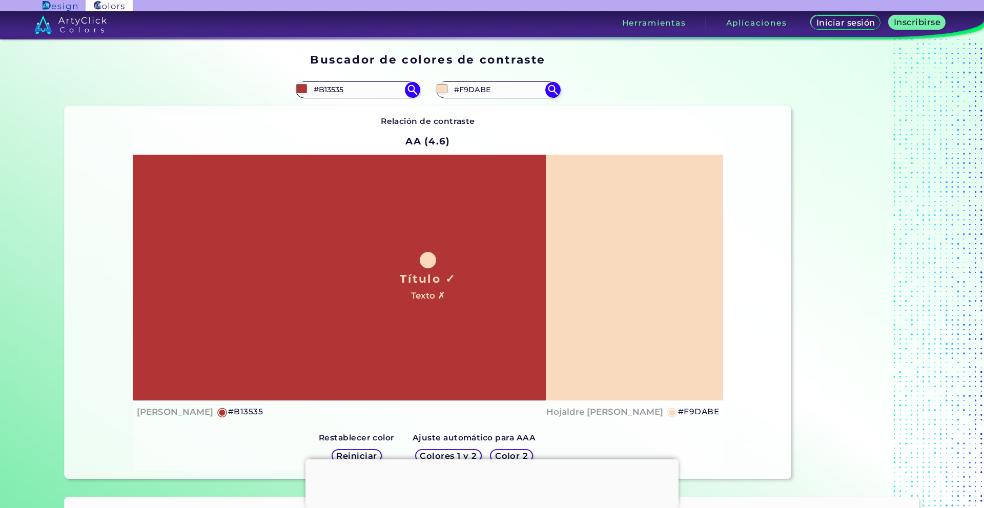
click at [569, 294] on div "Título ✓ Texto ✗" at bounding box center [428, 278] width 590 height 246
click at [569, 293] on div "Título ✓ Texto ✗" at bounding box center [428, 278] width 590 height 246
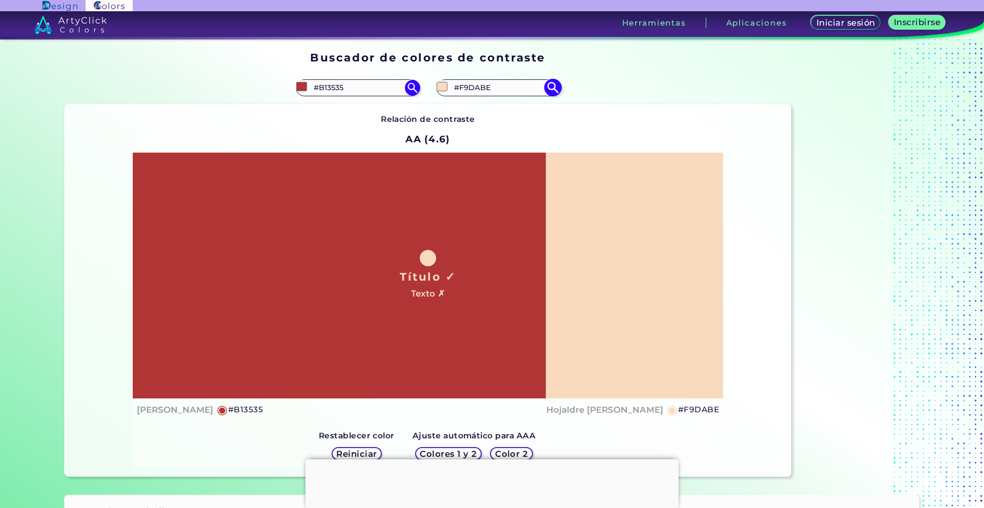
drag, startPoint x: 500, startPoint y: 91, endPoint x: 458, endPoint y: 89, distance: 41.6
click at [458, 89] on input "#F9DABE" at bounding box center [498, 88] width 95 height 14
drag, startPoint x: 339, startPoint y: 87, endPoint x: 316, endPoint y: 87, distance: 23.1
click at [316, 87] on input "#B13535" at bounding box center [357, 88] width 95 height 14
click at [301, 89] on input "#b13535" at bounding box center [301, 86] width 13 height 13
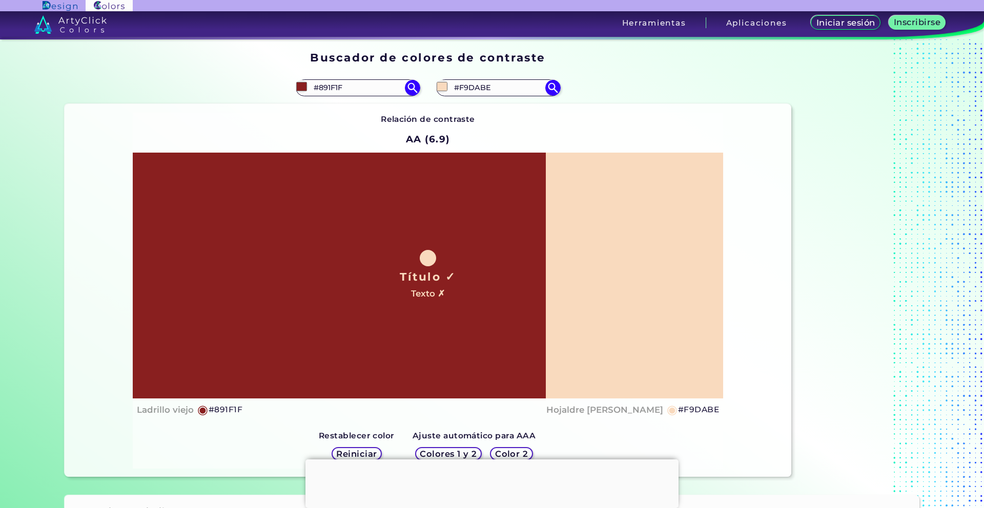
click at [570, 199] on div "Título ✓ Texto ✗" at bounding box center [428, 276] width 590 height 246
click at [571, 197] on div "Título ✓ Texto ✗" at bounding box center [428, 276] width 590 height 246
click at [442, 87] on input "#f9dabe" at bounding box center [442, 86] width 13 height 13
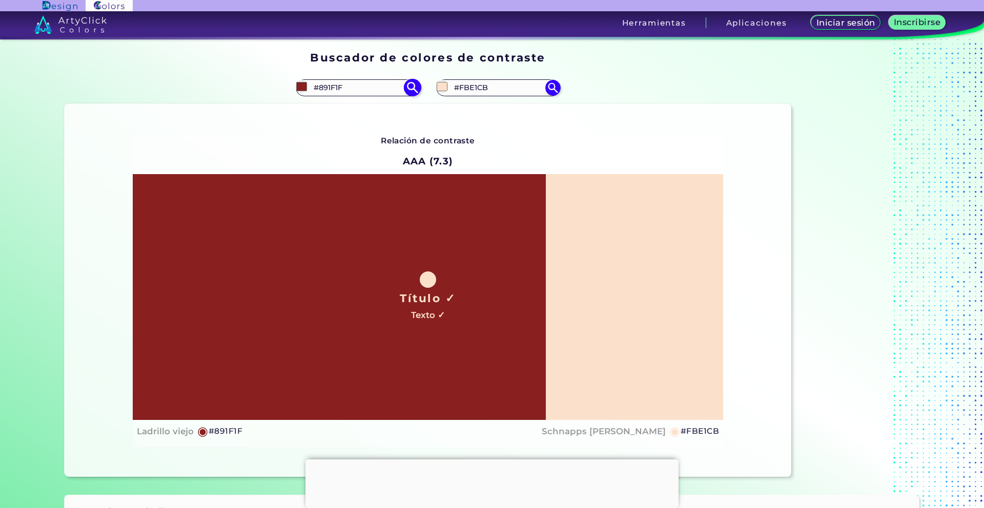
drag, startPoint x: 347, startPoint y: 86, endPoint x: 312, endPoint y: 85, distance: 35.4
click at [312, 85] on input "#891F1F" at bounding box center [357, 88] width 95 height 14
drag, startPoint x: 496, startPoint y: 89, endPoint x: 448, endPoint y: 88, distance: 48.2
click at [448, 88] on div "#fbe1cb #FBE1CB" at bounding box center [498, 87] width 124 height 16
